Goal: Navigation & Orientation: Go to known website

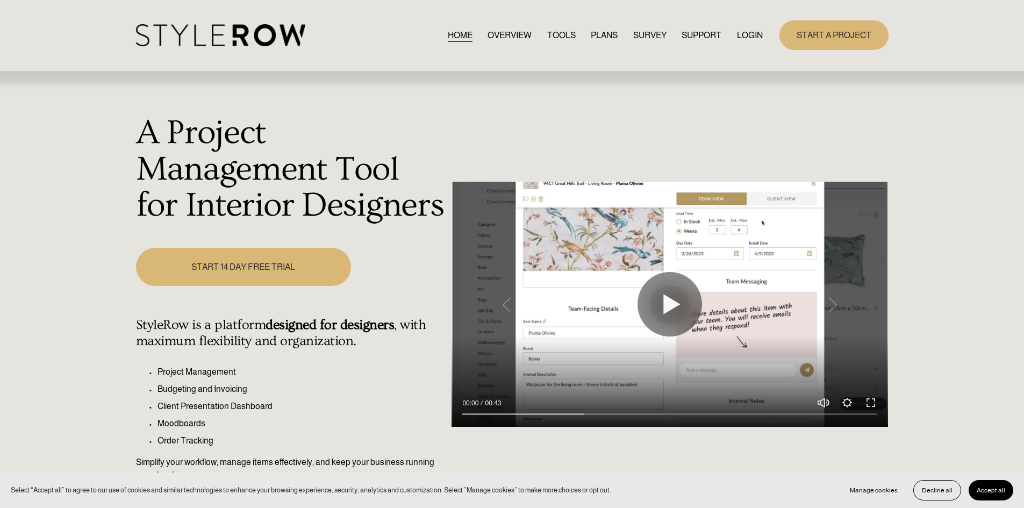
click at [753, 23] on div "HOME OVERVIEW TOOLS PLANS SURVEY SUPPORT" at bounding box center [512, 35] width 752 height 30
click at [750, 33] on link "LOGIN" at bounding box center [750, 35] width 26 height 15
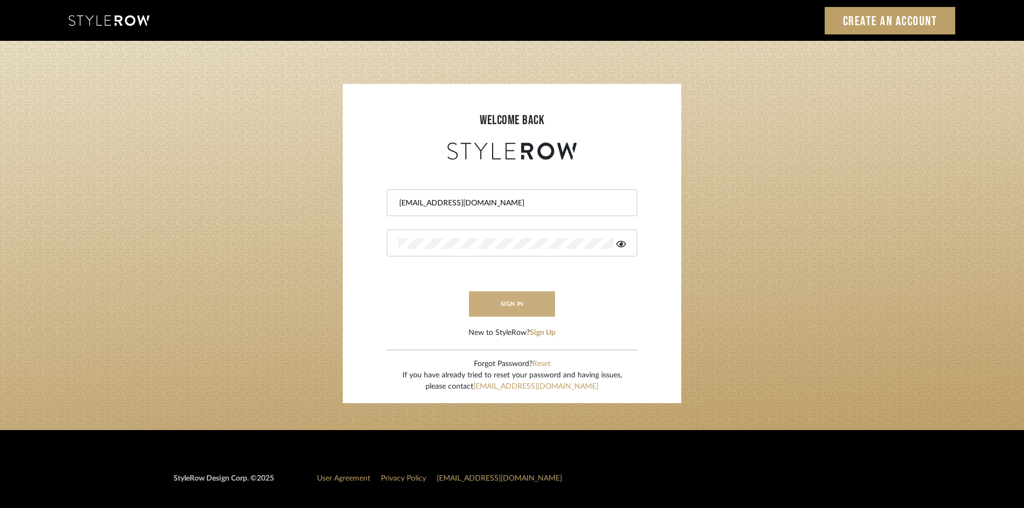
click at [534, 304] on button "sign in" at bounding box center [512, 303] width 86 height 25
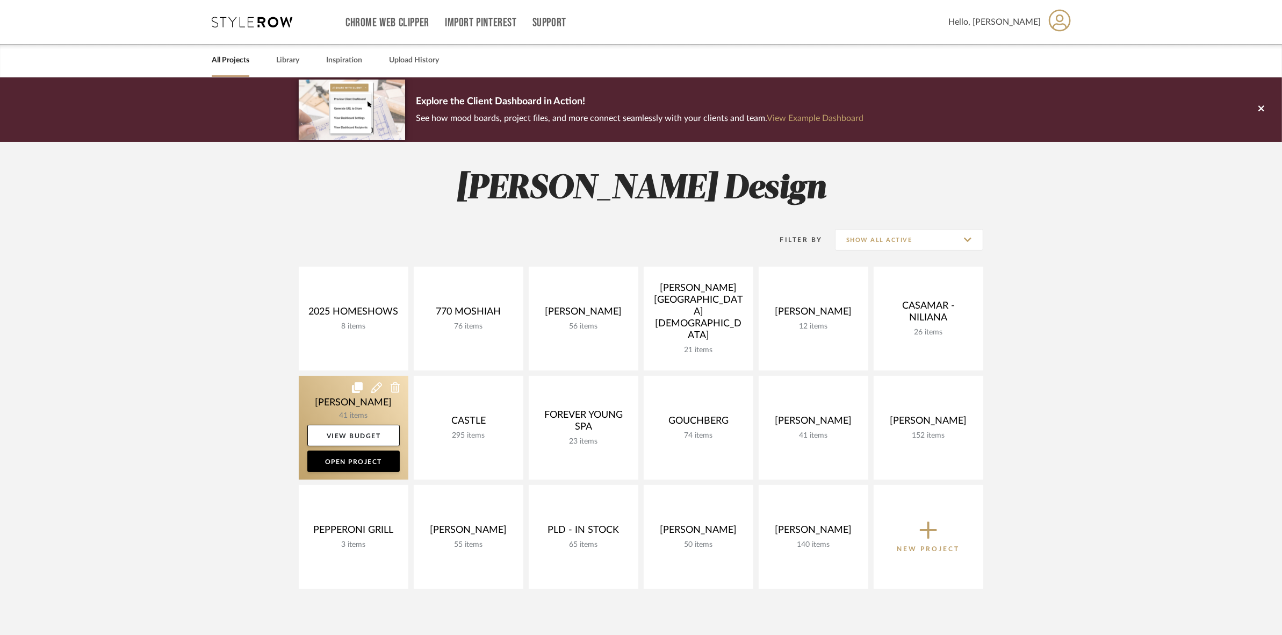
click at [328, 395] on link at bounding box center [354, 428] width 110 height 104
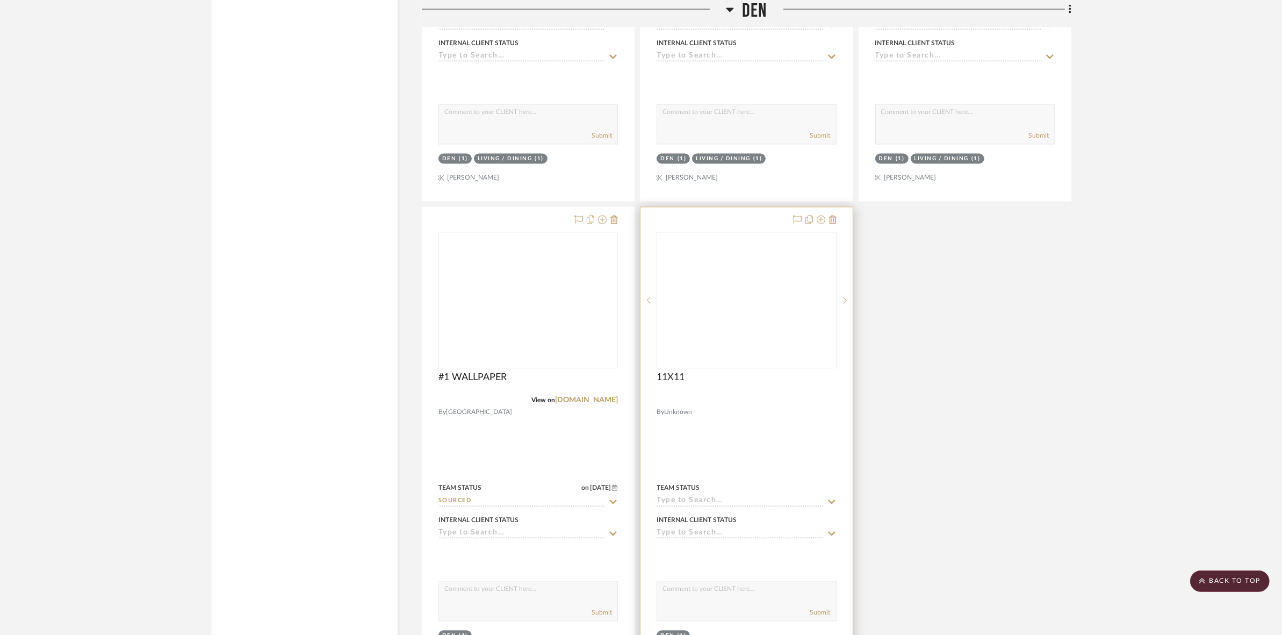
scroll to position [2620, 0]
